Goal: Information Seeking & Learning: Learn about a topic

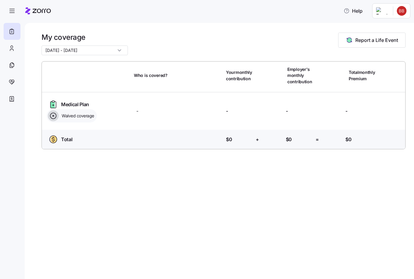
click at [364, 41] on span "Report a Life Event" at bounding box center [377, 39] width 43 height 7
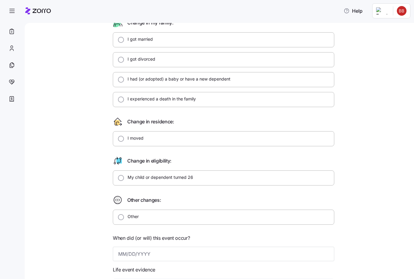
scroll to position [62, 0]
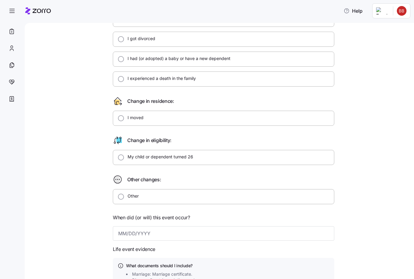
click at [119, 198] on input "Other" at bounding box center [121, 196] width 6 height 6
radio input "true"
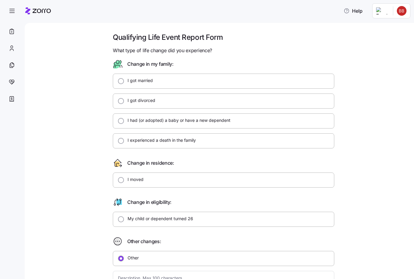
scroll to position [0, 0]
click at [11, 33] on icon at bounding box center [11, 31] width 7 height 7
type textarea "x"
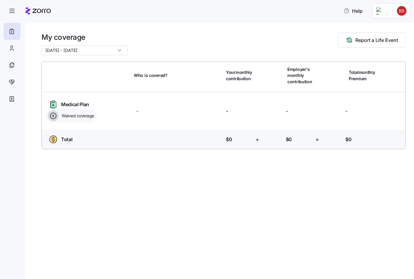
click at [13, 52] on div at bounding box center [12, 48] width 17 height 17
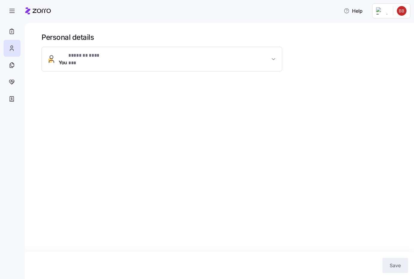
click at [273, 56] on icon "button" at bounding box center [274, 59] width 6 height 6
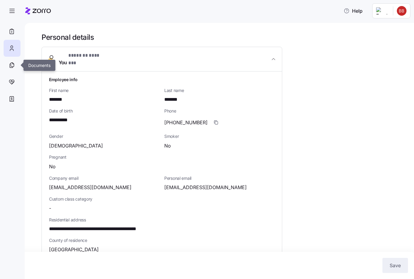
click at [8, 65] on div at bounding box center [12, 65] width 17 height 17
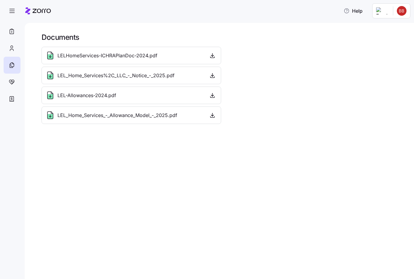
click at [56, 96] on div "LEL-Allowances-2024.pdf" at bounding box center [80, 95] width 71 height 10
click at [55, 93] on div "LEL-Allowances-2024.pdf" at bounding box center [80, 95] width 71 height 10
click at [52, 94] on icon at bounding box center [52, 93] width 2 height 2
click at [214, 94] on icon "button" at bounding box center [213, 95] width 6 height 6
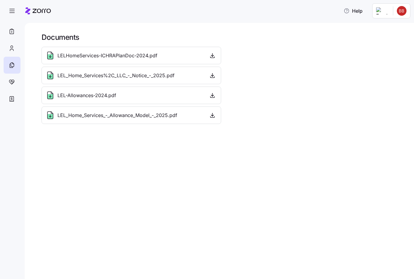
click at [11, 81] on icon at bounding box center [11, 81] width 7 height 7
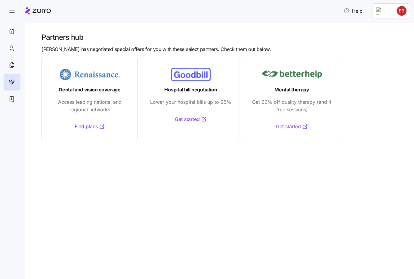
click at [11, 99] on icon at bounding box center [11, 98] width 7 height 7
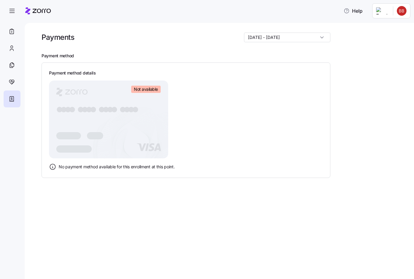
click at [14, 14] on icon "button" at bounding box center [11, 10] width 7 height 7
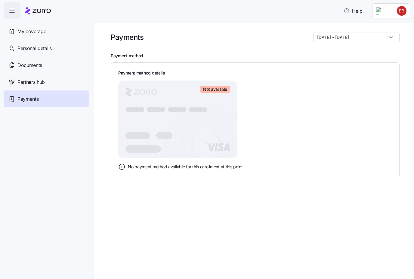
click at [14, 14] on icon "button" at bounding box center [11, 10] width 7 height 7
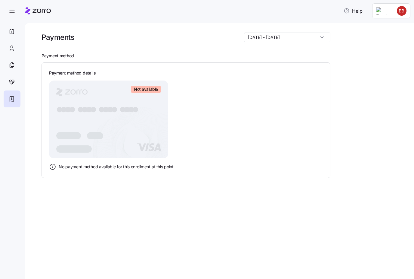
click at [11, 15] on span "button" at bounding box center [12, 11] width 16 height 16
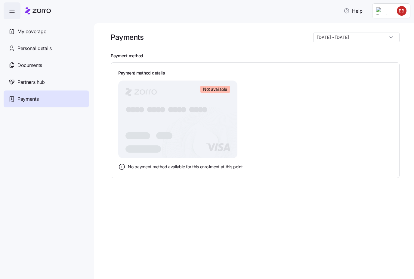
click at [16, 31] on div "My coverage" at bounding box center [47, 31] width 86 height 17
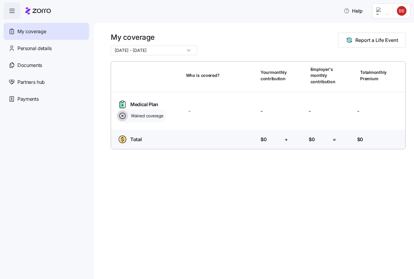
click at [355, 10] on span "Help" at bounding box center [353, 10] width 19 height 7
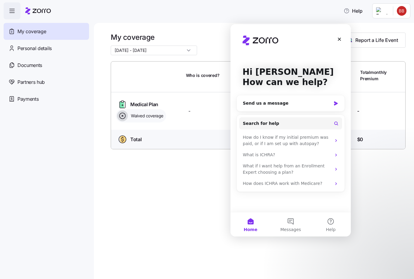
click at [334, 179] on div "How does ICHRA work with Medicare?" at bounding box center [290, 183] width 103 height 11
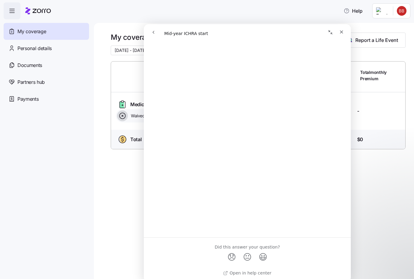
scroll to position [129, 0]
click at [344, 33] on icon "Close" at bounding box center [341, 32] width 5 height 5
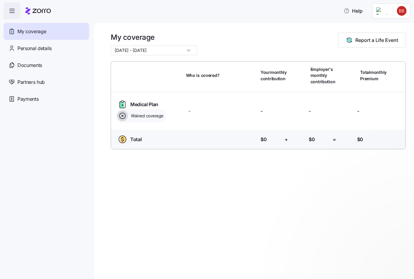
scroll to position [0, 0]
click at [177, 47] on input "[DATE] - [DATE]" at bounding box center [154, 50] width 86 height 10
click at [177, 50] on input "[DATE] - [DATE]" at bounding box center [154, 50] width 86 height 10
click at [148, 48] on input "[DATE] - [DATE]" at bounding box center [154, 50] width 86 height 10
click at [23, 51] on span "Personal details" at bounding box center [34, 49] width 34 height 8
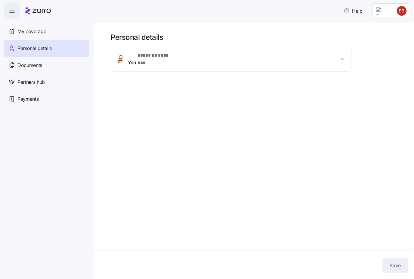
click at [351, 11] on span "Help" at bounding box center [353, 10] width 19 height 7
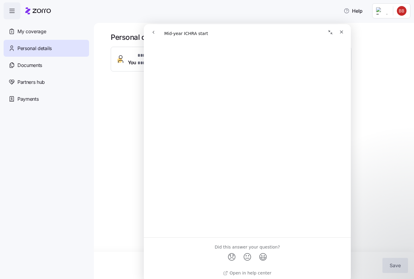
scroll to position [129, 0]
click at [13, 15] on span "button" at bounding box center [12, 11] width 16 height 16
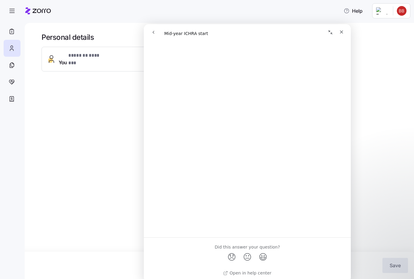
click at [10, 102] on icon at bounding box center [11, 98] width 7 height 7
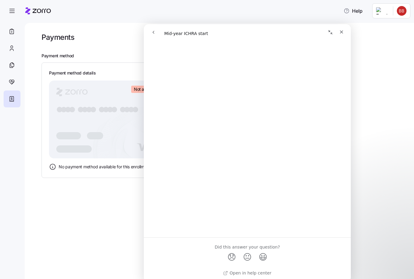
click at [341, 32] on icon "Close" at bounding box center [341, 32] width 5 height 5
